Goal: Information Seeking & Learning: Learn about a topic

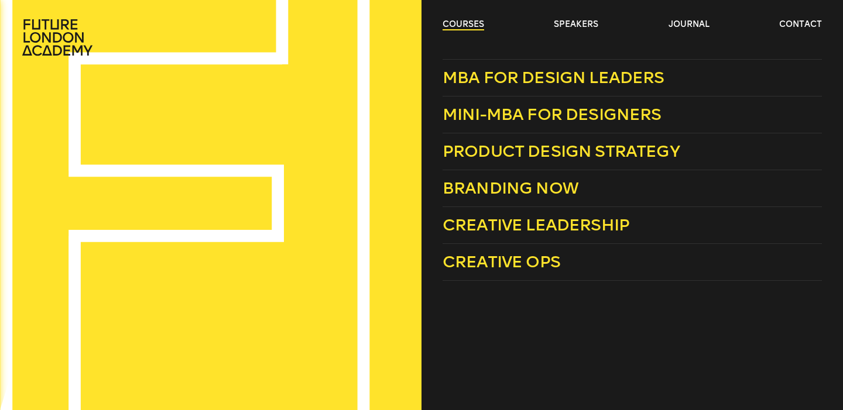
click at [474, 24] on link "courses" at bounding box center [463, 25] width 42 height 12
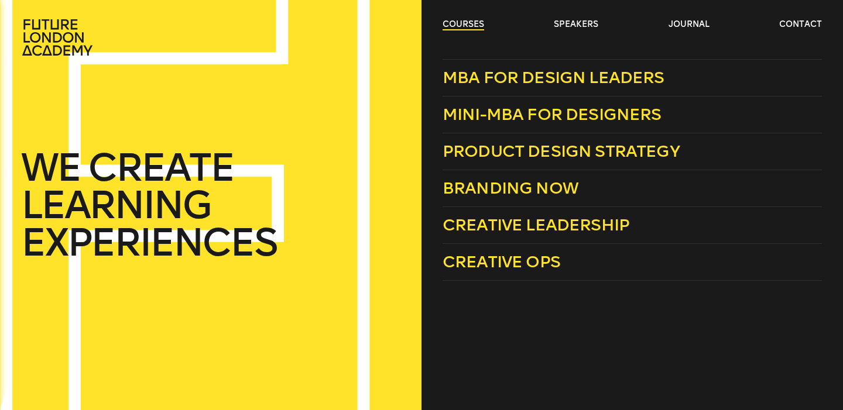
click at [469, 25] on link "courses" at bounding box center [463, 25] width 42 height 12
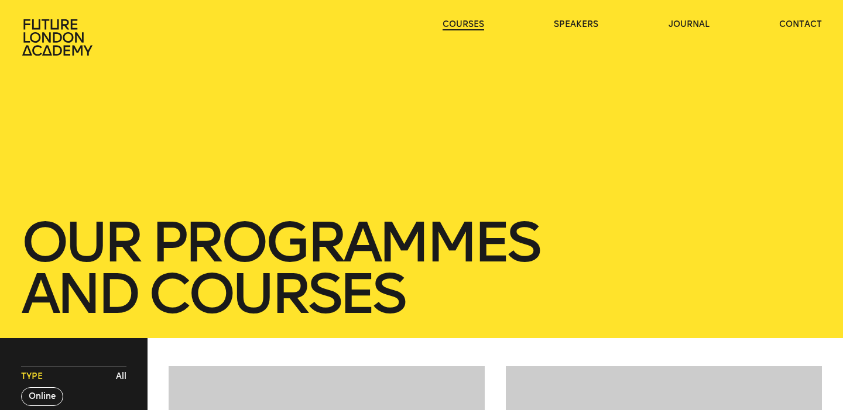
click at [469, 25] on link "courses" at bounding box center [463, 25] width 42 height 12
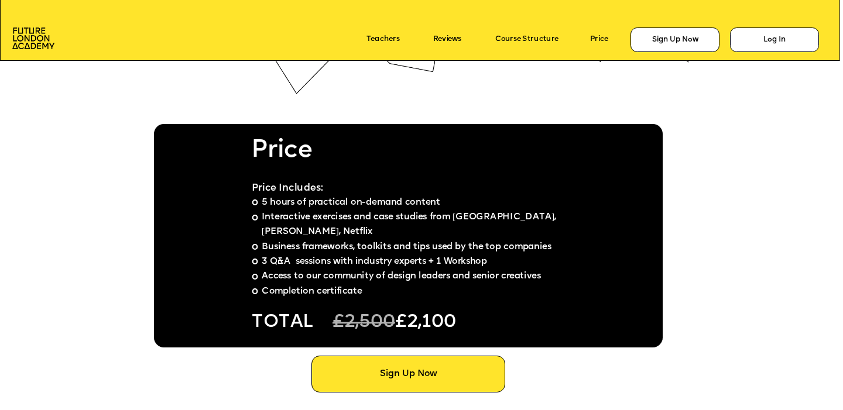
scroll to position [6469, 0]
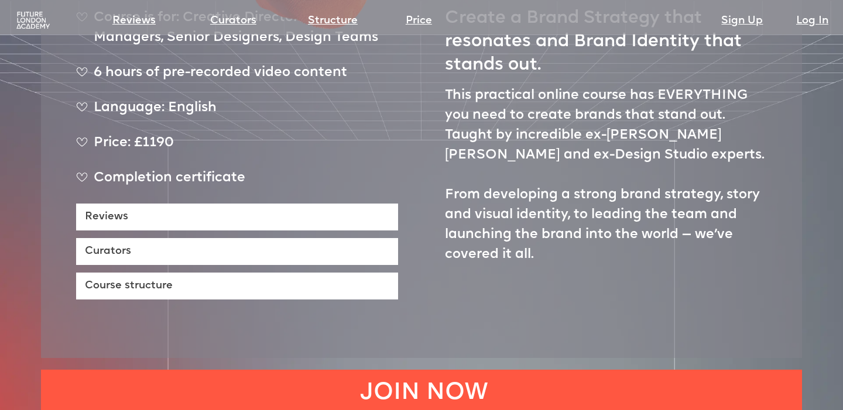
scroll to position [557, 0]
